Goal: Task Accomplishment & Management: Complete application form

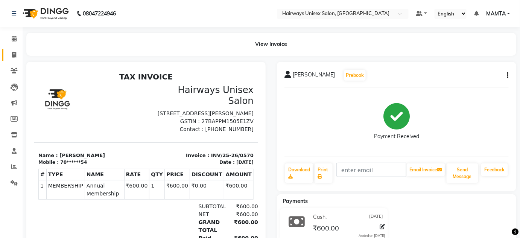
click at [18, 61] on link "Invoice" at bounding box center [11, 55] width 18 height 12
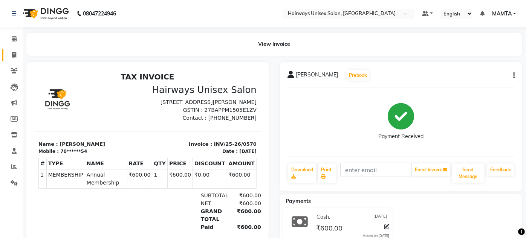
select select "8320"
select select "service"
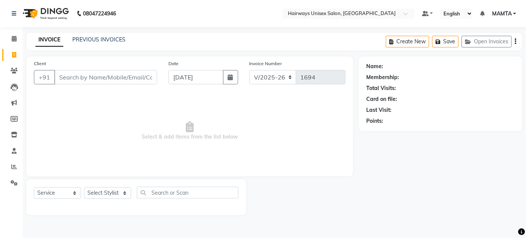
click at [75, 79] on input "Client" at bounding box center [105, 77] width 103 height 14
type input "9867023440"
click at [141, 79] on span "Add Client" at bounding box center [138, 77] width 30 height 8
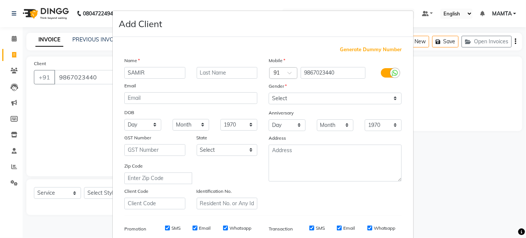
type input "SAMIR"
click at [206, 73] on input "text" at bounding box center [227, 73] width 61 height 12
type input "SHAH"
click at [312, 102] on select "Select [DEMOGRAPHIC_DATA] [DEMOGRAPHIC_DATA] Other Prefer Not To Say" at bounding box center [334, 99] width 133 height 12
select select "[DEMOGRAPHIC_DATA]"
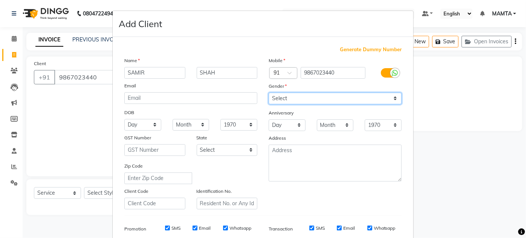
click at [268, 93] on select "Select [DEMOGRAPHIC_DATA] [DEMOGRAPHIC_DATA] Other Prefer Not To Say" at bounding box center [334, 99] width 133 height 12
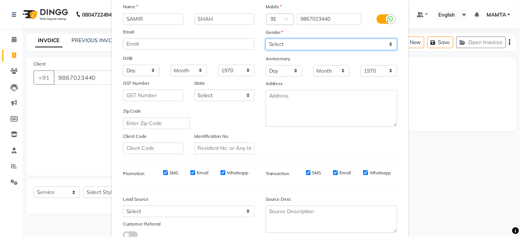
scroll to position [109, 0]
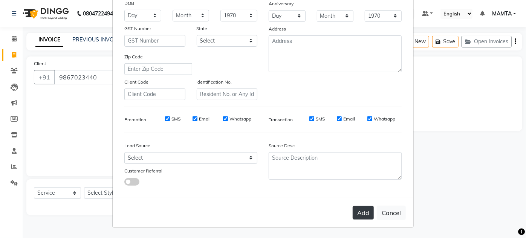
click at [355, 210] on button "Add" at bounding box center [362, 213] width 21 height 14
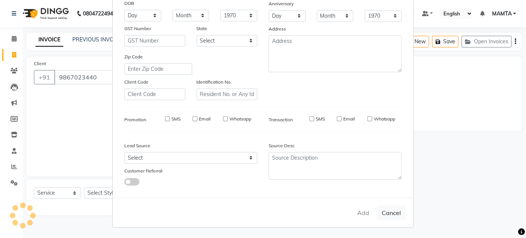
type input "98******40"
select select
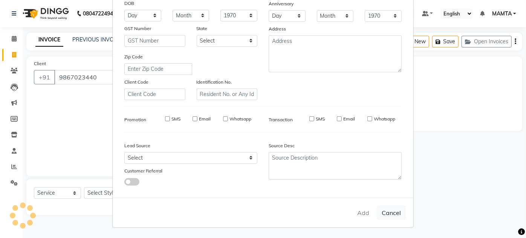
select select
checkbox input "false"
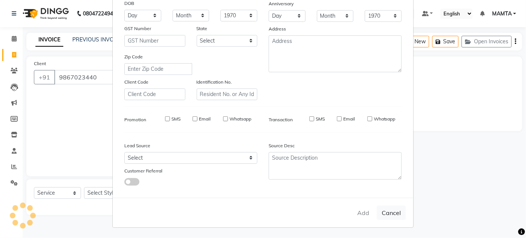
checkbox input "false"
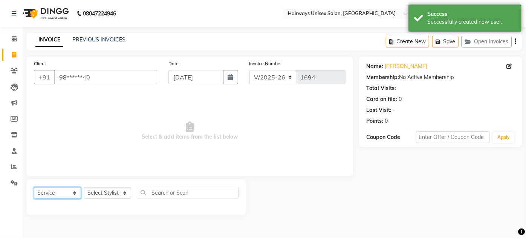
click at [63, 187] on select "Select Service Product Membership Package Voucher Prepaid Gift Card" at bounding box center [57, 193] width 47 height 12
select select "membership"
click at [34, 187] on select "Select Service Product Membership Package Voucher Prepaid Gift Card" at bounding box center [57, 193] width 47 height 12
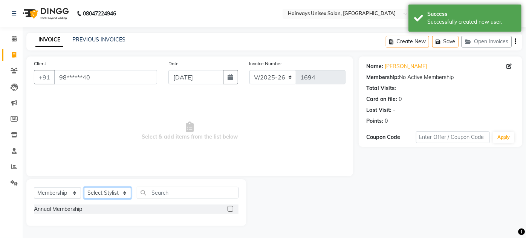
click at [90, 193] on select "Select Stylist [PERSON_NAME] [PERSON_NAME] [PERSON_NAME] MAMTA POOJA [PERSON_NA…" at bounding box center [107, 193] width 47 height 12
select select "81021"
click at [84, 187] on select "Select Stylist [PERSON_NAME] [PERSON_NAME] [PERSON_NAME] MAMTA POOJA [PERSON_NA…" at bounding box center [107, 193] width 47 height 12
click at [230, 207] on label at bounding box center [230, 209] width 6 height 6
click at [230, 207] on input "checkbox" at bounding box center [229, 209] width 5 height 5
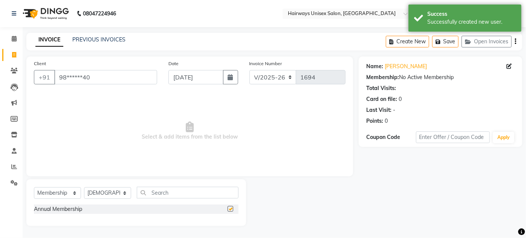
select select "select"
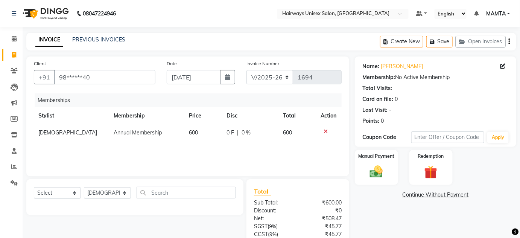
click at [510, 41] on icon "button" at bounding box center [510, 41] width 2 height 0
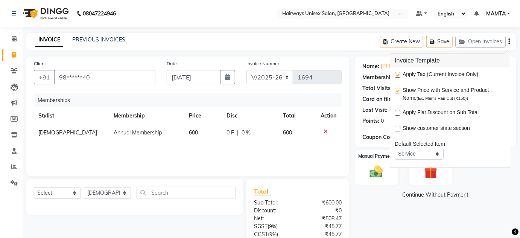
click at [398, 74] on label at bounding box center [398, 75] width 6 height 6
click at [398, 74] on input "checkbox" at bounding box center [397, 75] width 5 height 5
checkbox input "false"
click at [372, 167] on img at bounding box center [377, 171] width 22 height 15
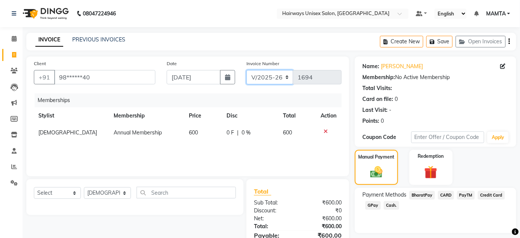
click at [269, 72] on select "INV/25-26 V/2025-26" at bounding box center [270, 77] width 47 height 14
select select "8645"
click at [247, 70] on select "INV/25-26 V/2025-26" at bounding box center [270, 77] width 47 height 14
type input "0571"
click at [388, 203] on span "Cash." at bounding box center [391, 205] width 15 height 9
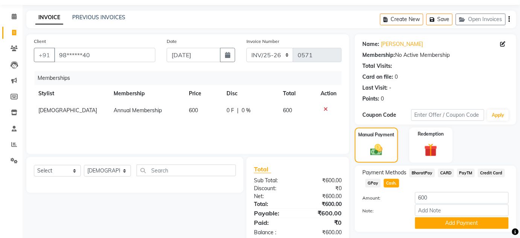
scroll to position [42, 0]
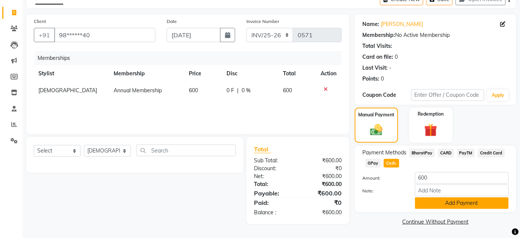
click at [446, 206] on button "Add Payment" at bounding box center [462, 203] width 94 height 12
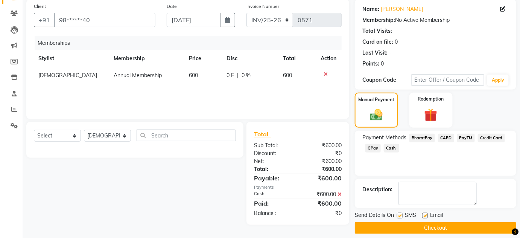
scroll to position [64, 0]
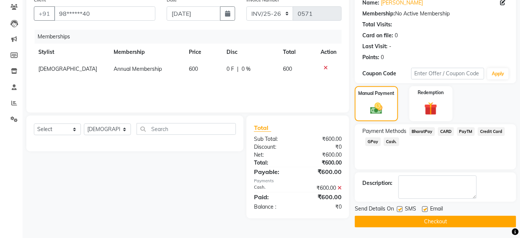
click at [417, 218] on button "Checkout" at bounding box center [435, 222] width 161 height 12
